Goal: Task Accomplishment & Management: Manage account settings

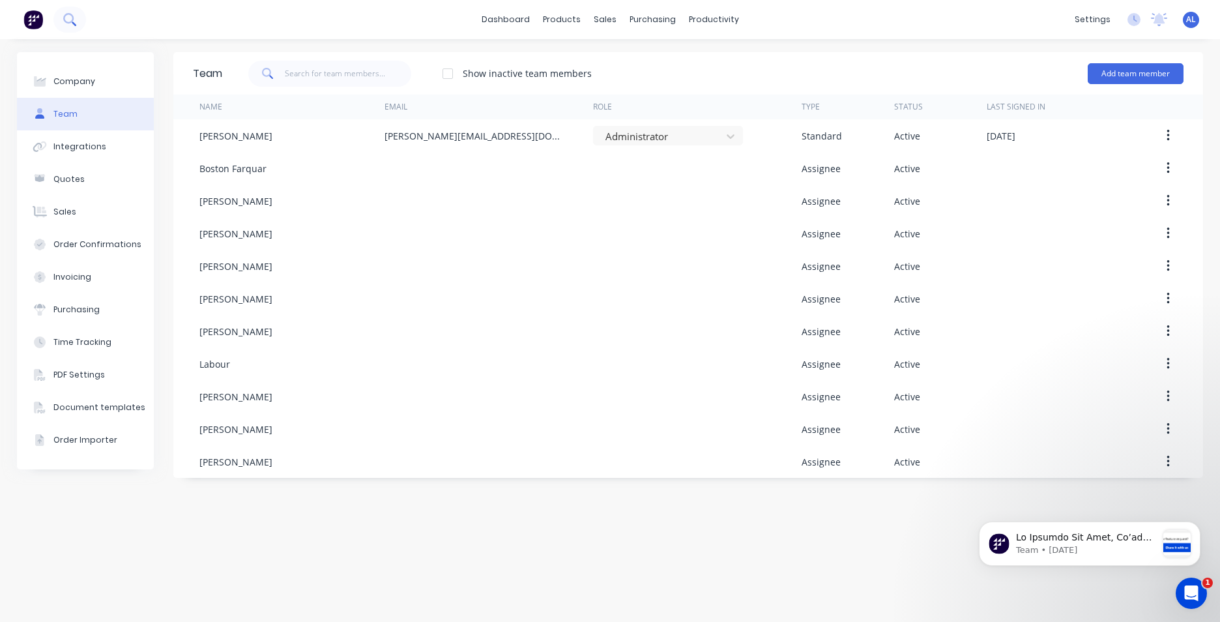
click at [68, 20] on icon at bounding box center [69, 19] width 12 height 12
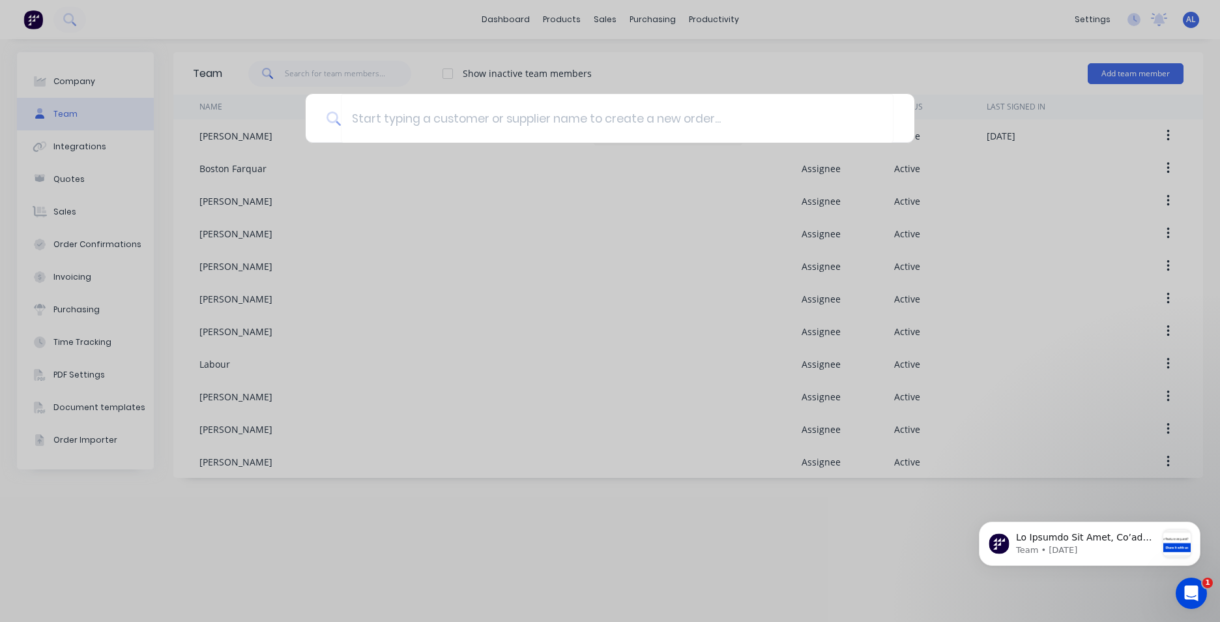
click at [1057, 20] on div at bounding box center [610, 311] width 1220 height 622
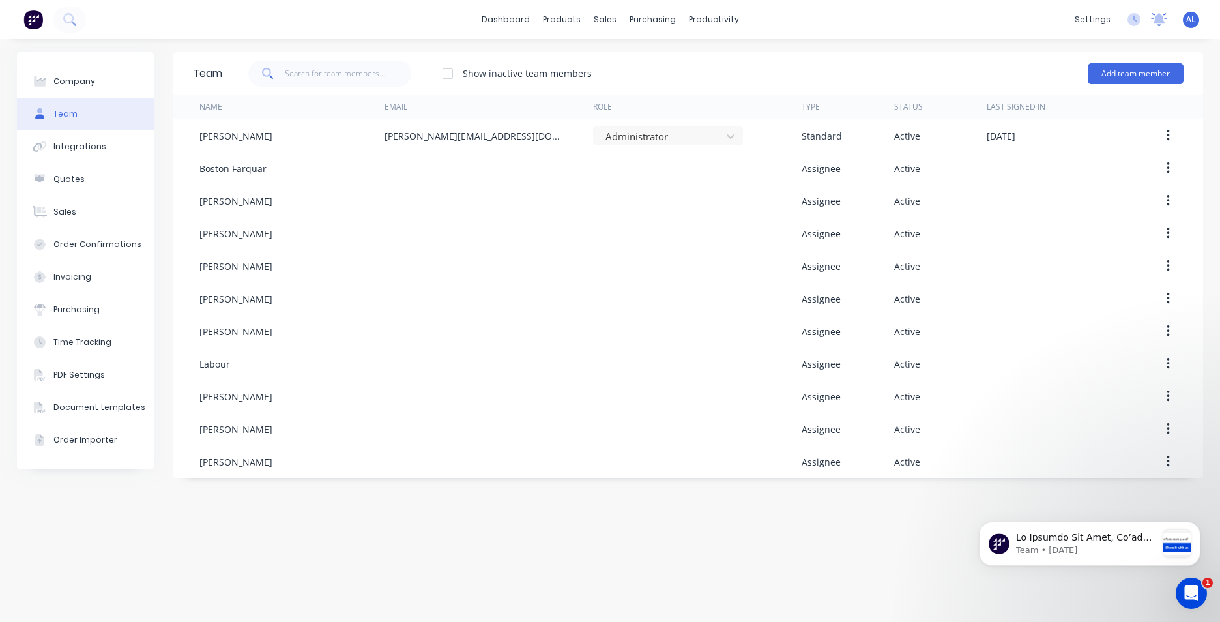
click at [1162, 25] on icon at bounding box center [1159, 19] width 16 height 13
